Goal: Task Accomplishment & Management: Manage account settings

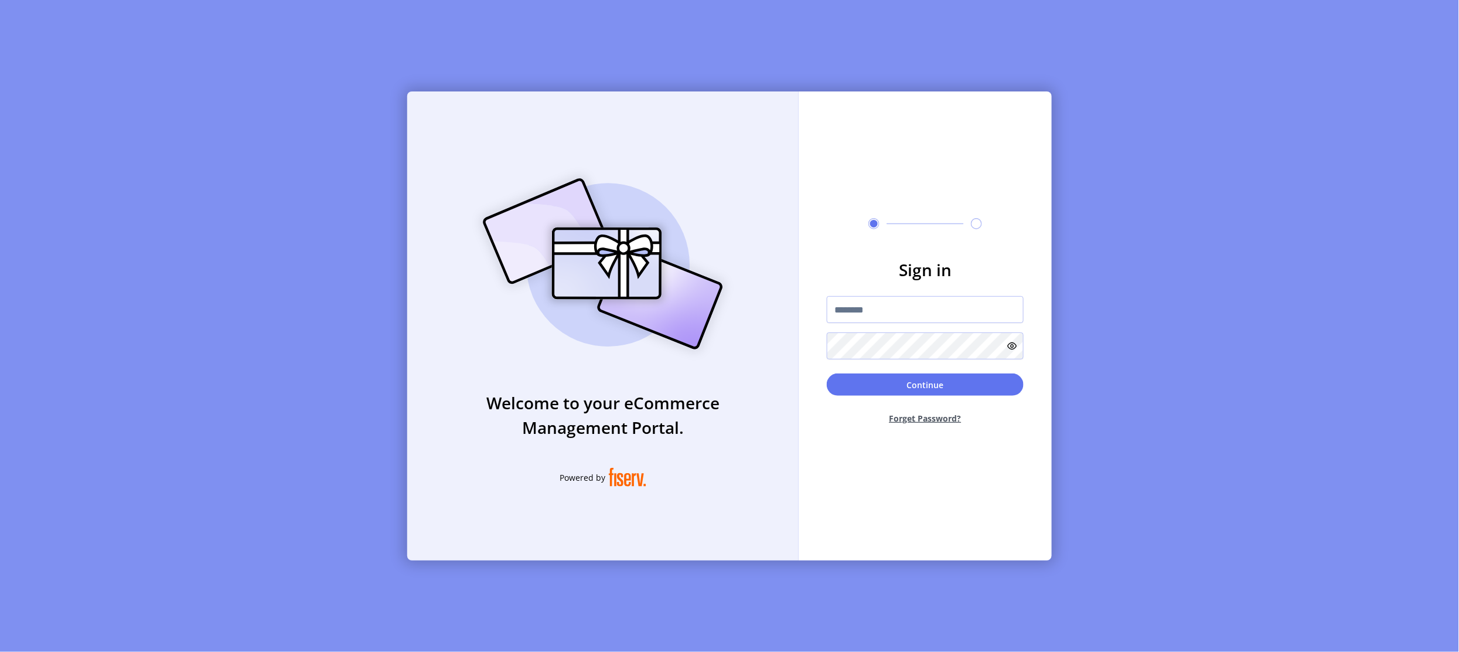
type input "**********"
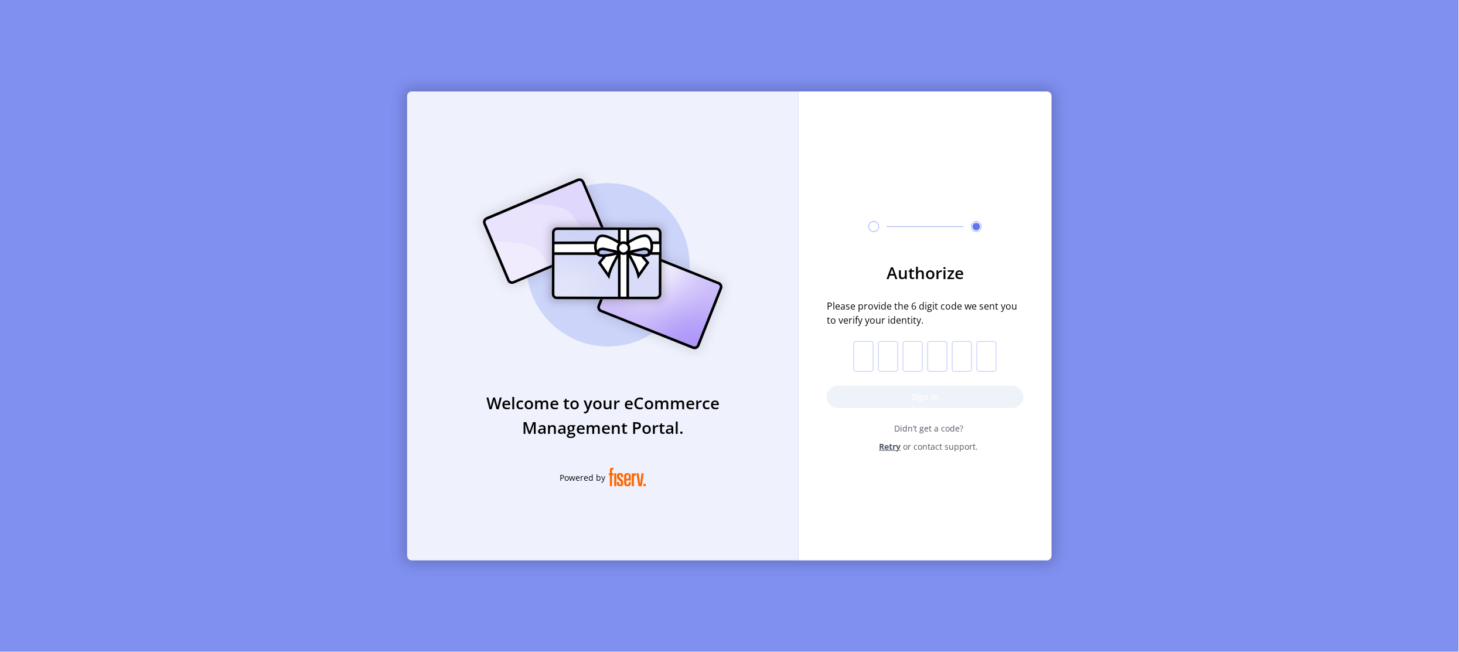
click at [858, 355] on input "text" at bounding box center [864, 356] width 20 height 30
paste input "*"
type input "*"
click at [891, 399] on button "Sign in" at bounding box center [925, 397] width 197 height 22
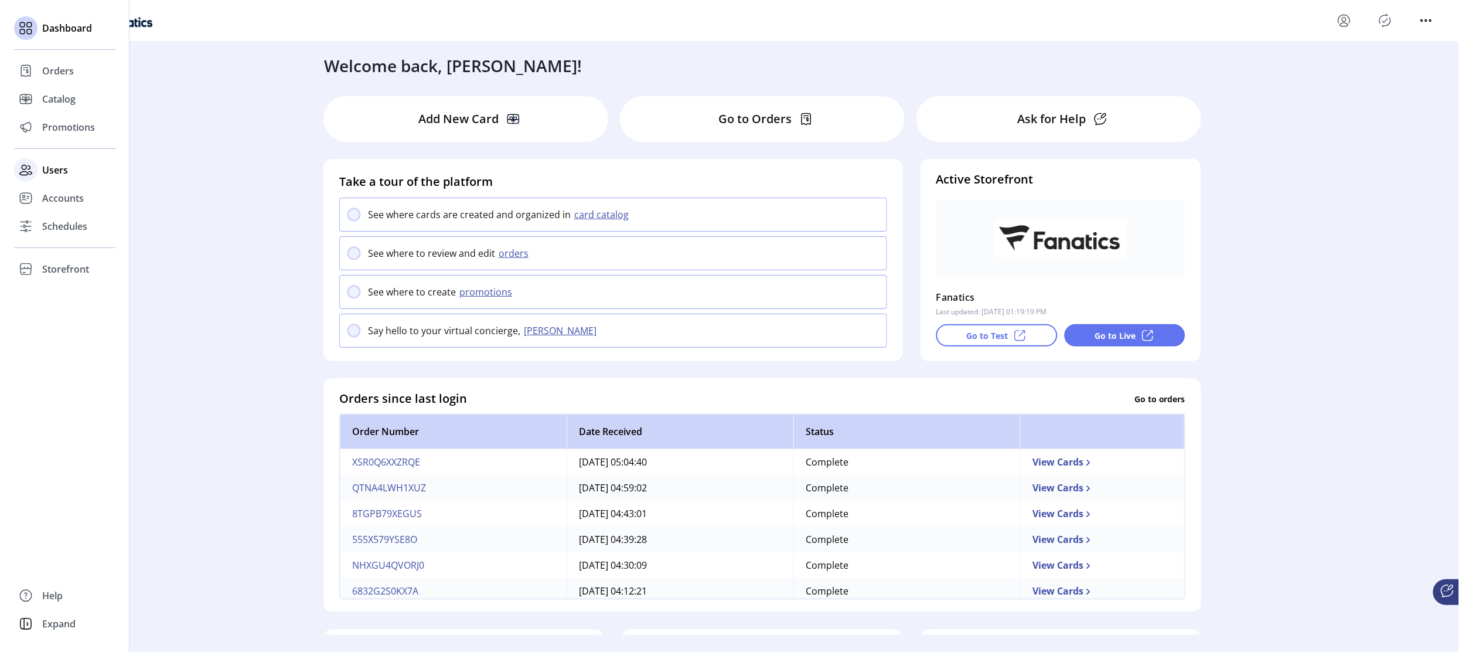
click at [50, 163] on span "Users" at bounding box center [55, 170] width 26 height 14
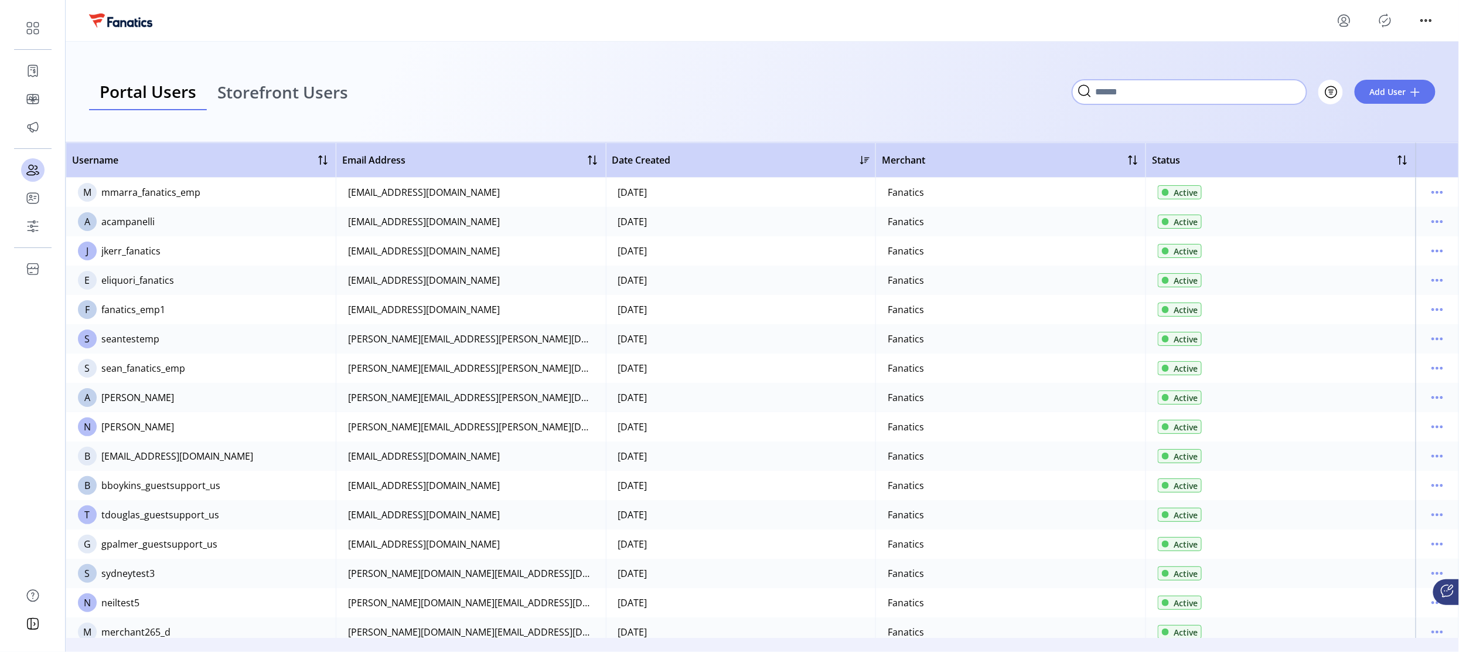
click at [1296, 90] on input "Search" at bounding box center [1189, 92] width 234 height 25
type input "**********"
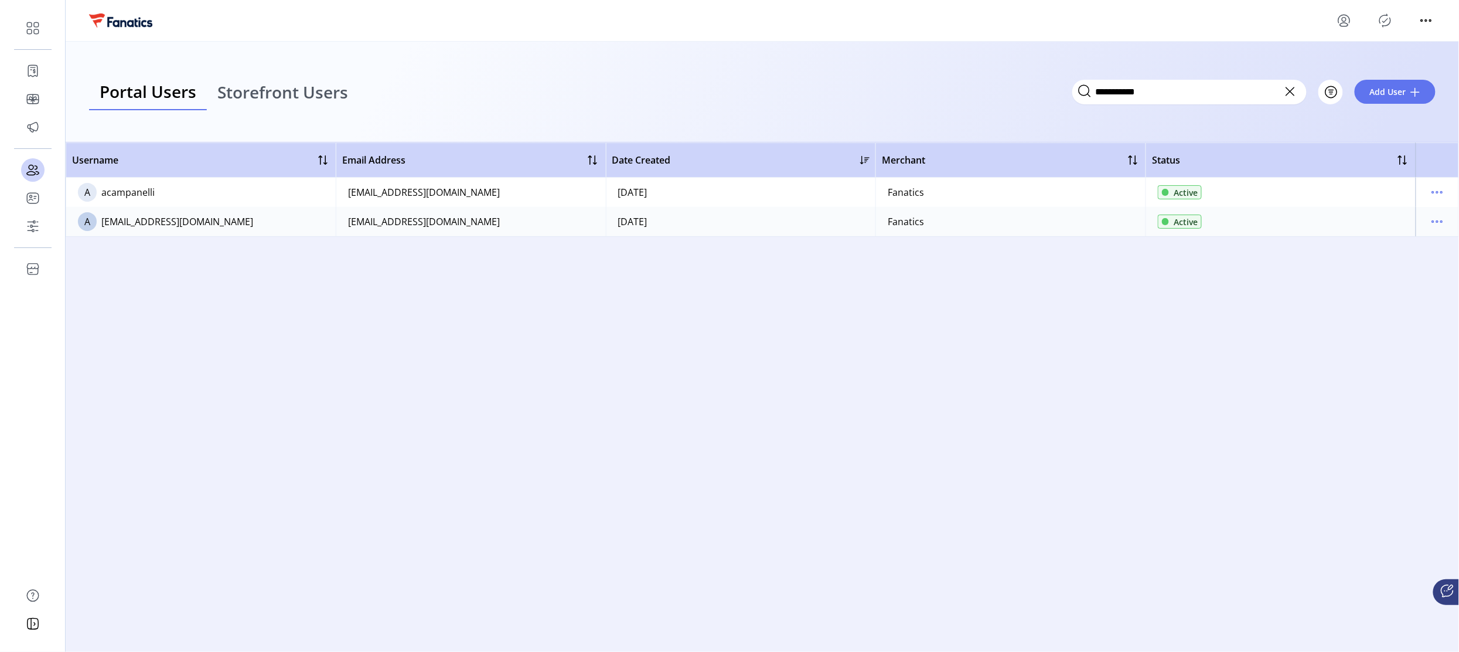
click at [447, 313] on div "Username Email Address Date Created Merchant Status A acampanelli [EMAIL_ADDRES…" at bounding box center [762, 389] width 1393 height 495
click at [1335, 300] on div "Username Email Address Date Created Merchant Status A acampanelli [EMAIL_ADDRES…" at bounding box center [762, 389] width 1393 height 495
click at [1435, 219] on icon "menu" at bounding box center [1437, 221] width 19 height 19
click at [1049, 353] on div "Username Email Address Date Created Merchant Status A acampanelli [EMAIL_ADDRES…" at bounding box center [762, 389] width 1393 height 495
click at [1438, 223] on icon "menu" at bounding box center [1438, 222] width 2 height 2
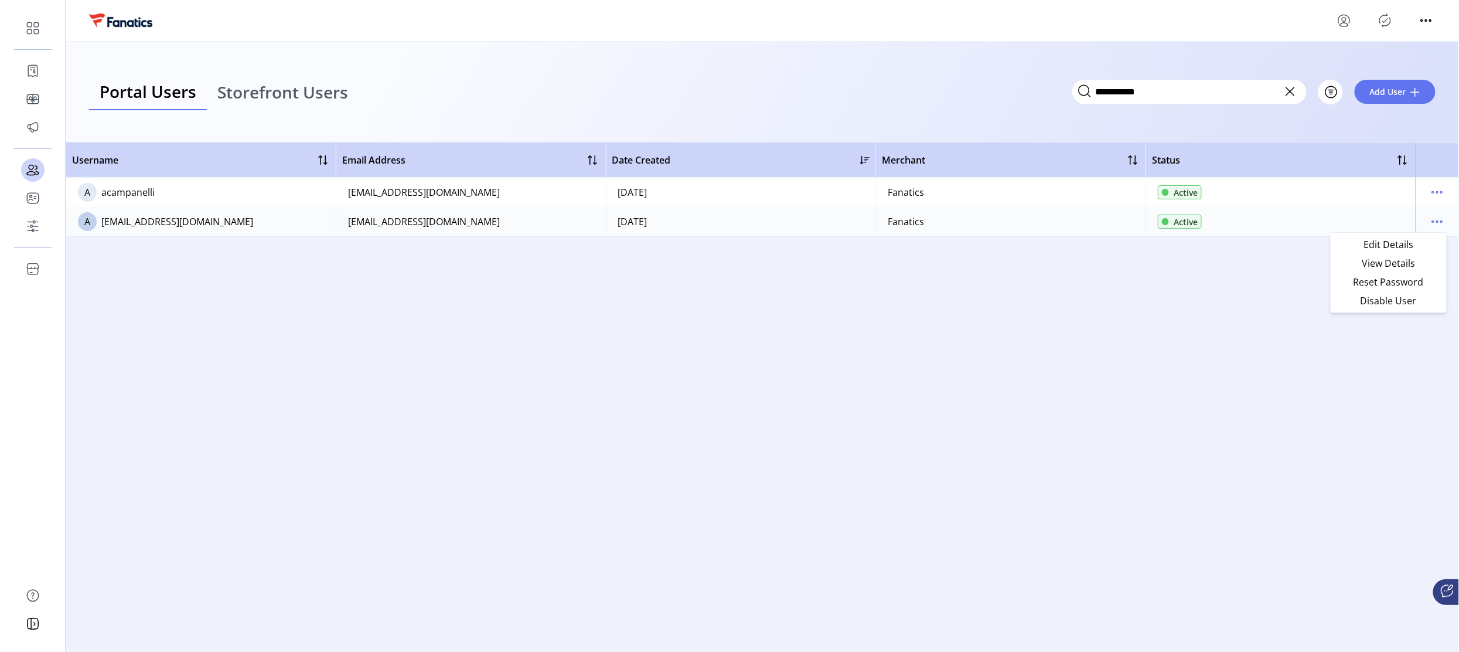
drag, startPoint x: 655, startPoint y: 349, endPoint x: 666, endPoint y: 313, distance: 37.4
click at [655, 349] on div "Username Email Address Date Created Merchant Status A acampanelli [EMAIL_ADDRES…" at bounding box center [762, 389] width 1393 height 495
click at [1431, 220] on icon "menu" at bounding box center [1437, 221] width 19 height 19
click at [1372, 258] on span "View Details" at bounding box center [1388, 262] width 97 height 9
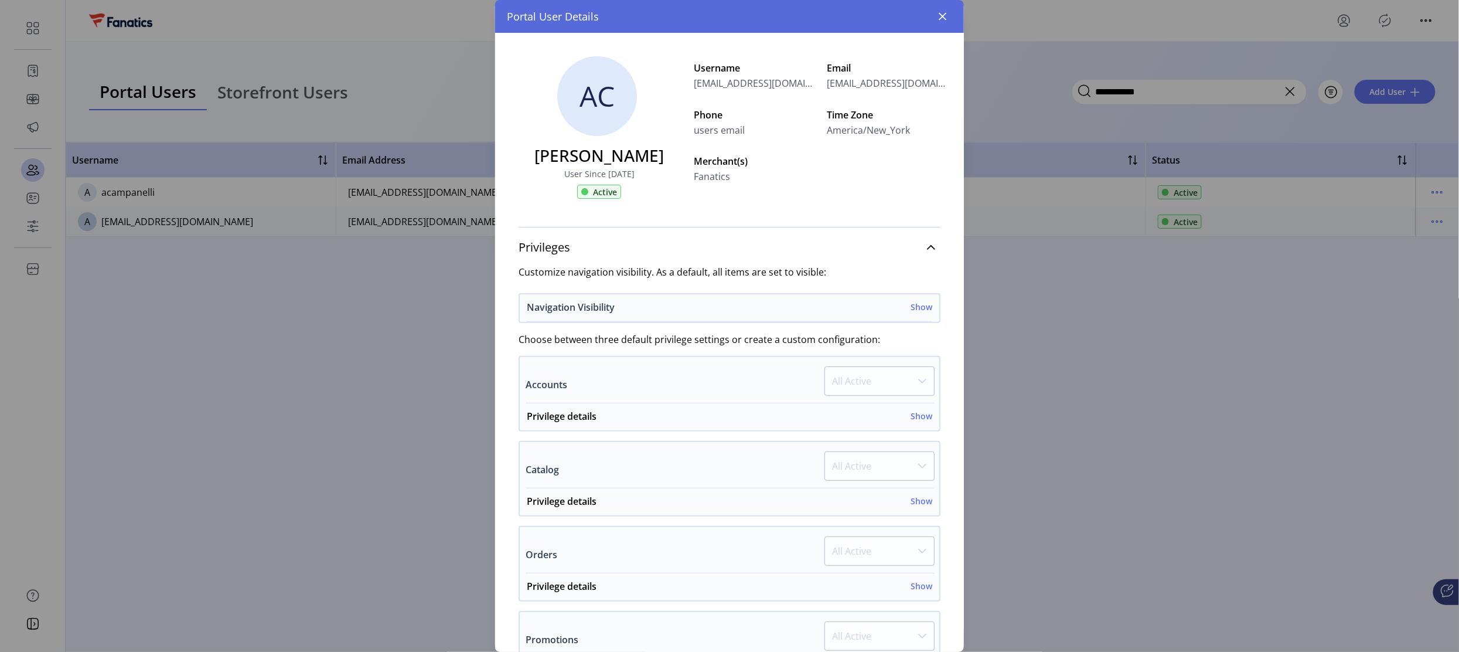
click at [921, 305] on h6 "Show" at bounding box center [922, 307] width 22 height 12
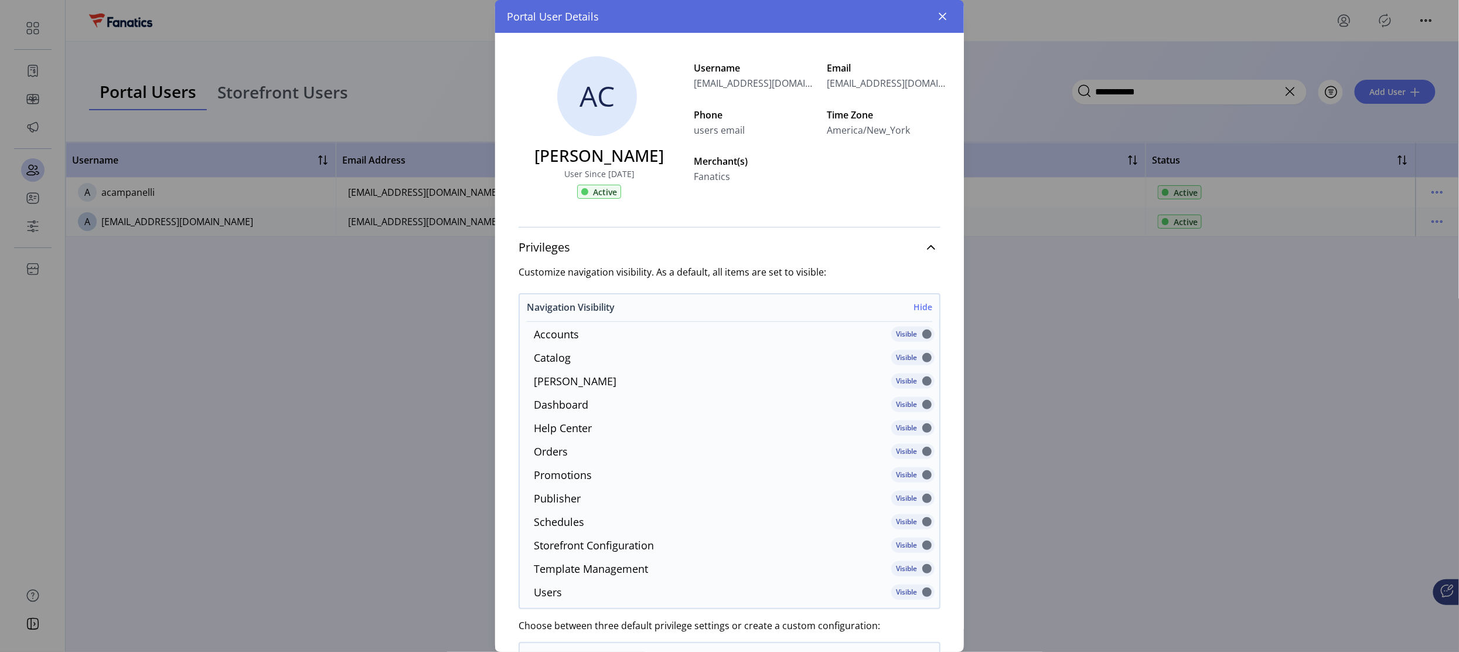
click at [921, 305] on h6 "Hide" at bounding box center [922, 307] width 19 height 12
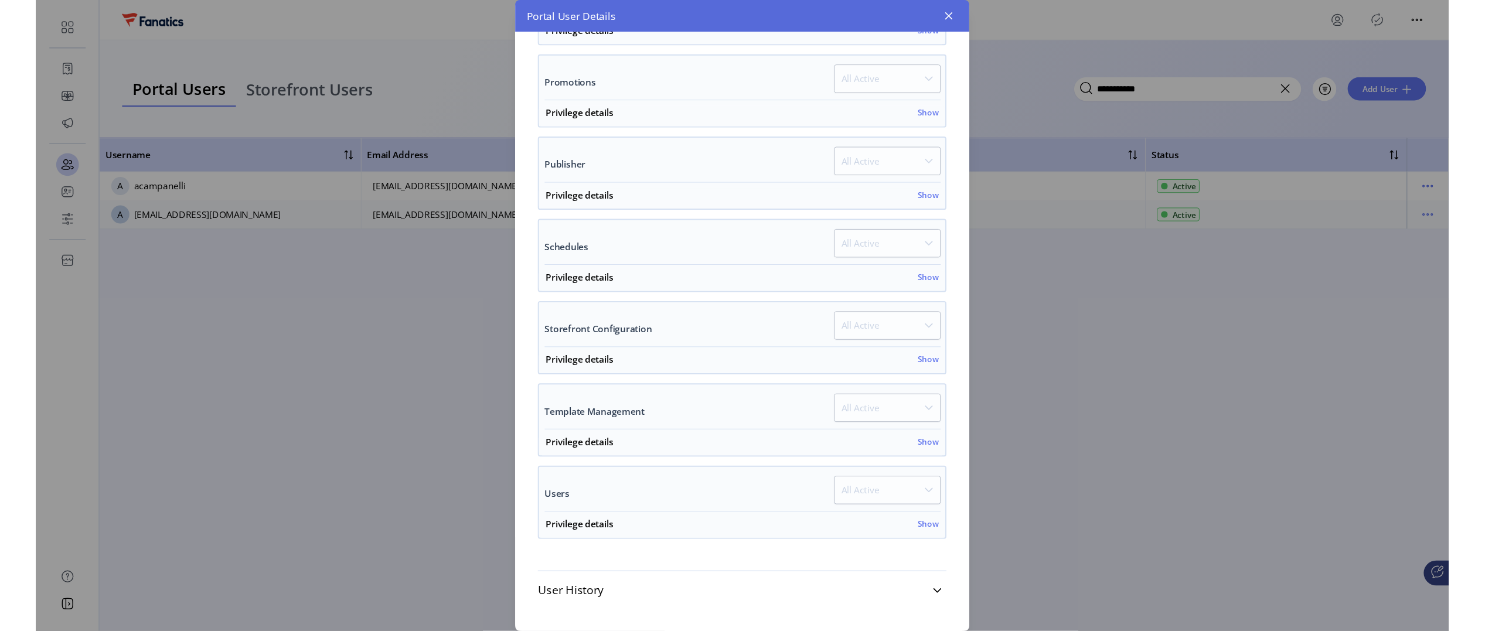
scroll to position [87, 0]
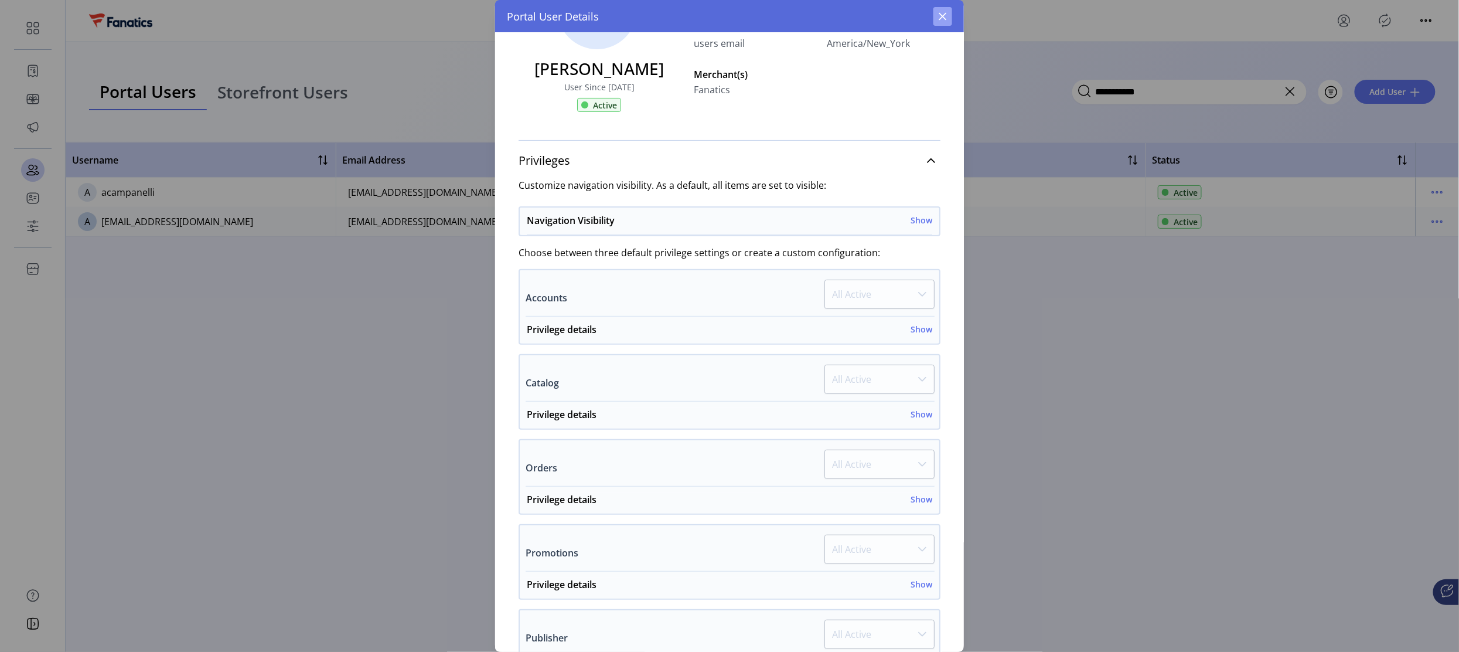
click at [945, 11] on button "button" at bounding box center [942, 16] width 19 height 19
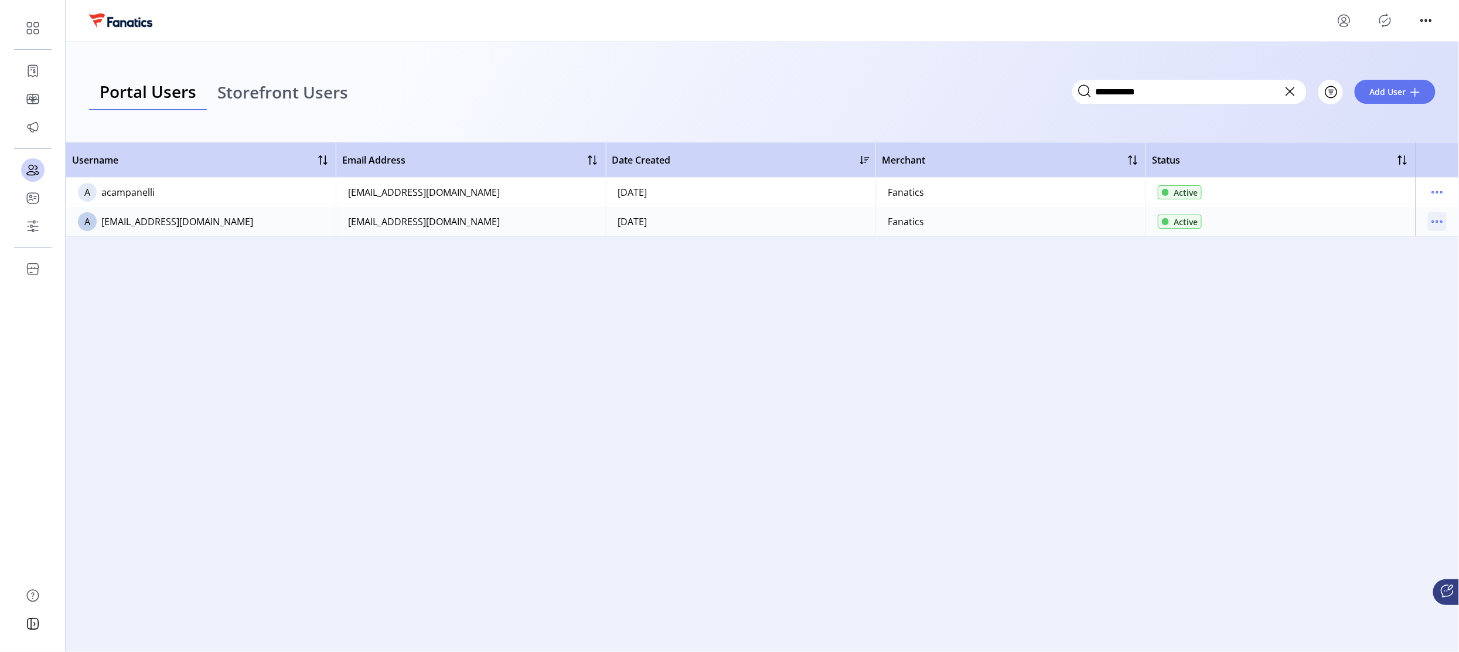
click at [1433, 224] on icon "menu" at bounding box center [1437, 221] width 19 height 19
click at [1390, 303] on span "Disable User" at bounding box center [1388, 300] width 97 height 9
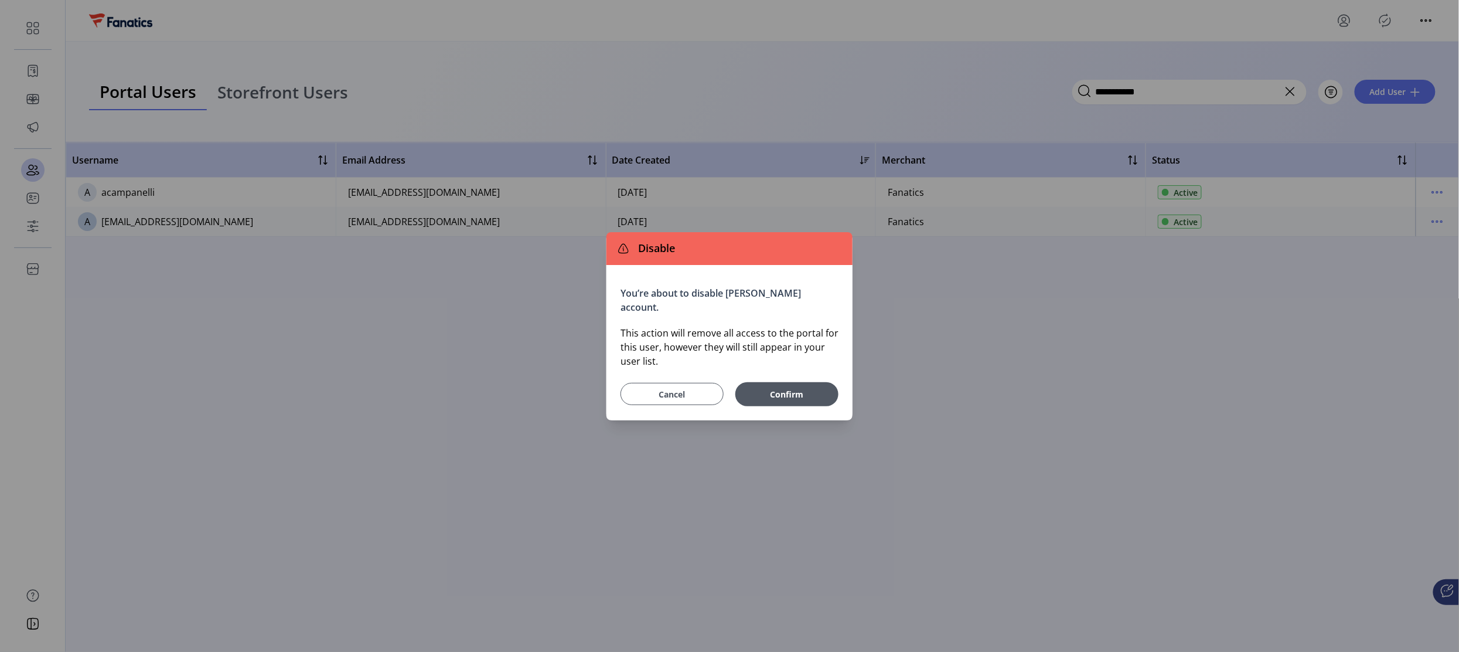
click at [670, 388] on span "Cancel" at bounding box center [672, 394] width 74 height 12
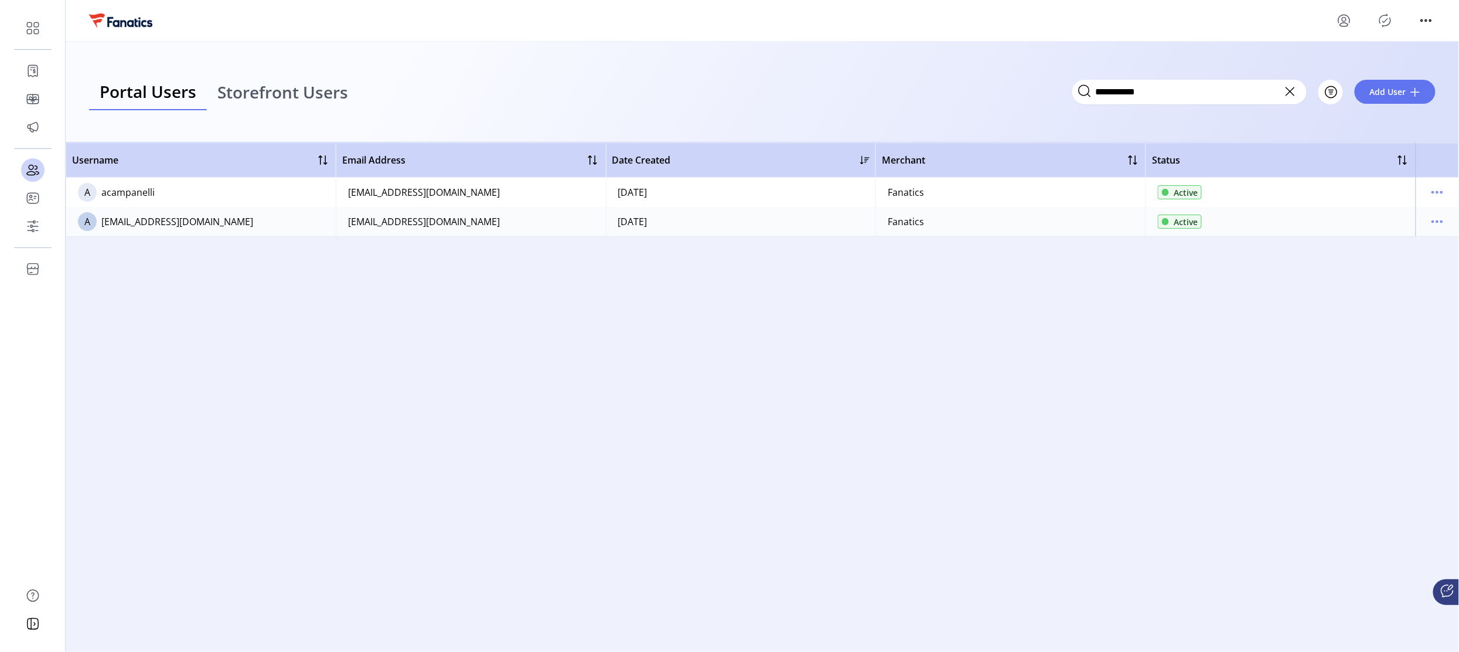
click at [1199, 417] on div "Username Email Address Date Created Merchant Status A acampanelli [EMAIL_ADDRES…" at bounding box center [762, 389] width 1393 height 495
click at [1441, 220] on icon "menu" at bounding box center [1437, 221] width 19 height 19
click at [806, 519] on div "Username Email Address Date Created Merchant Status A acampanelli [EMAIL_ADDRES…" at bounding box center [762, 389] width 1393 height 495
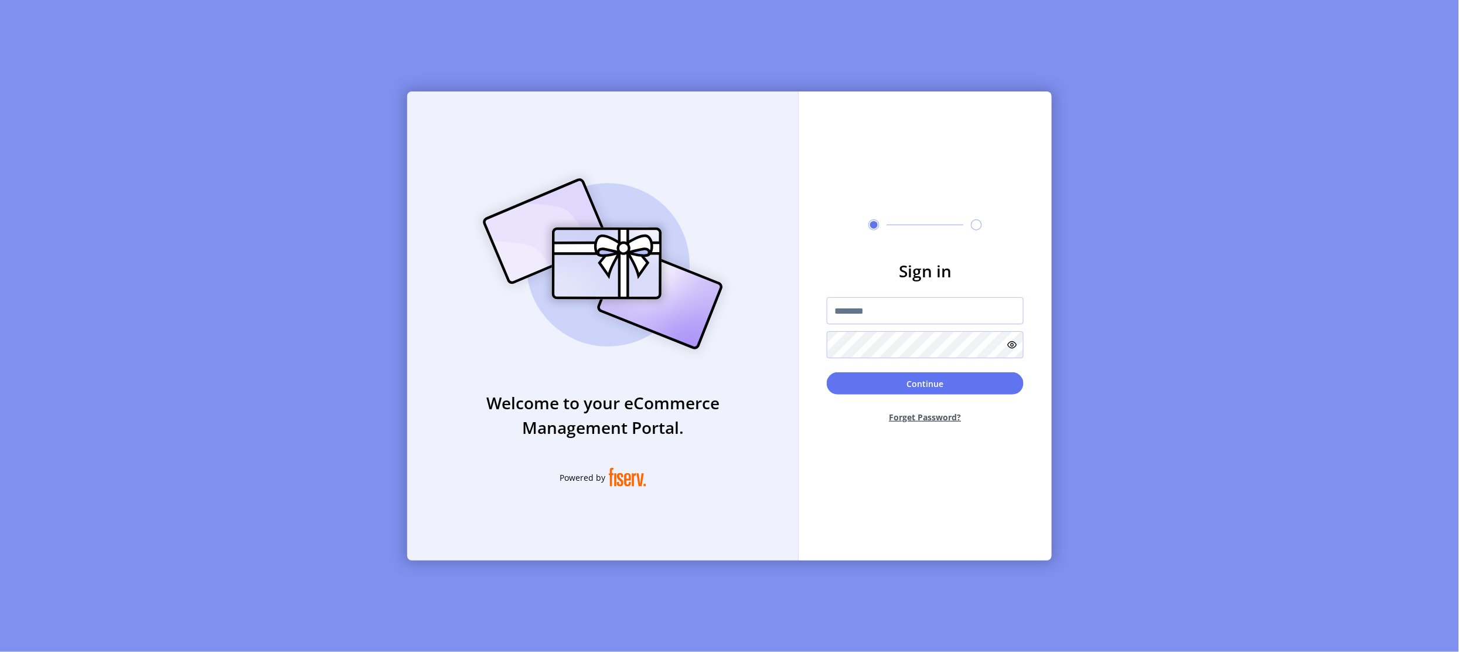
type input "**********"
